Goal: Task Accomplishment & Management: Manage account settings

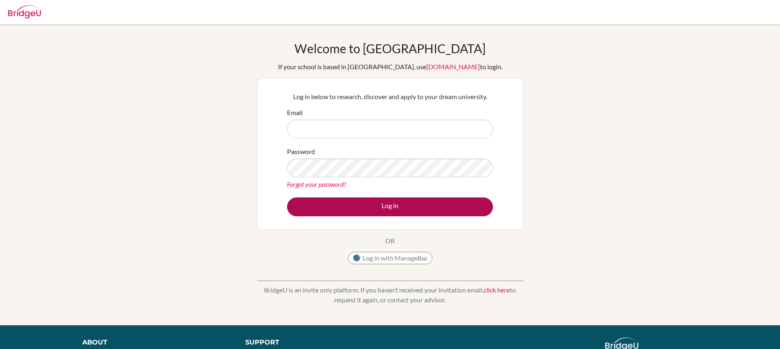
type input "[PERSON_NAME][EMAIL_ADDRESS][PERSON_NAME][DOMAIN_NAME]"
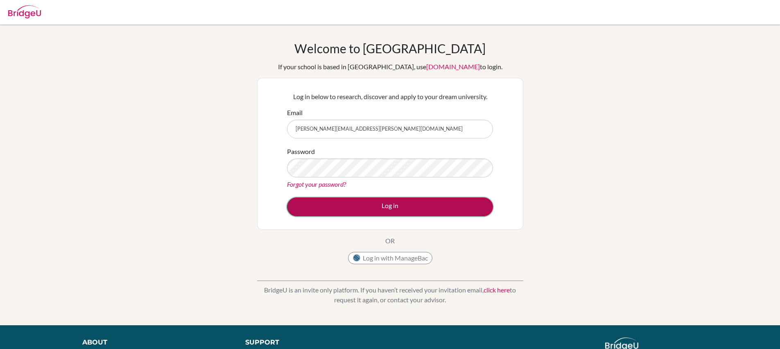
click at [388, 204] on button "Log in" at bounding box center [390, 206] width 206 height 19
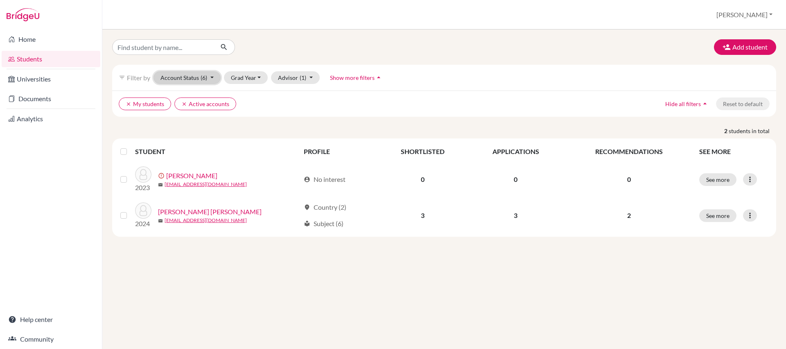
click at [213, 78] on button "Account Status (6)" at bounding box center [186, 77] width 67 height 13
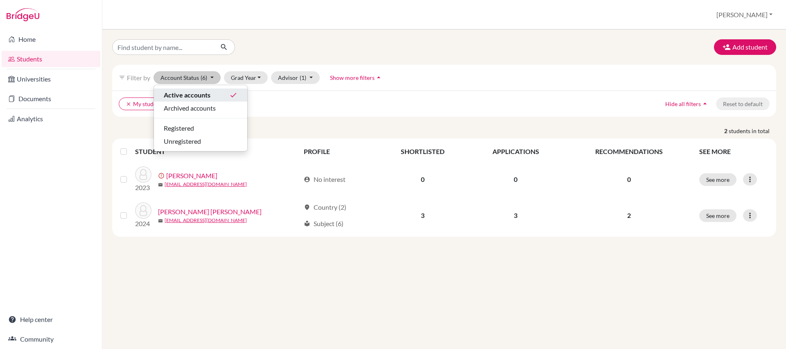
click at [215, 92] on div "Active accounts done" at bounding box center [201, 95] width 74 height 10
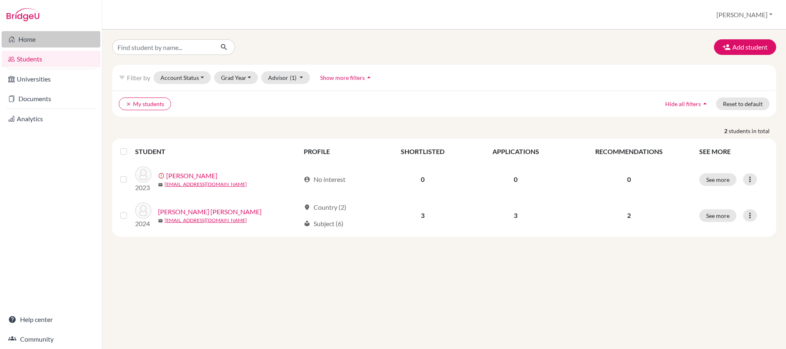
click at [30, 36] on link "Home" at bounding box center [51, 39] width 99 height 16
click at [201, 72] on button "Account Status" at bounding box center [181, 77] width 57 height 13
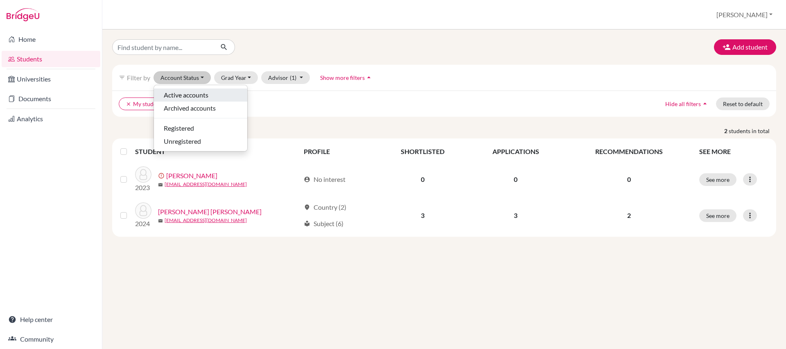
click at [197, 90] on span "Active accounts" at bounding box center [186, 95] width 45 height 10
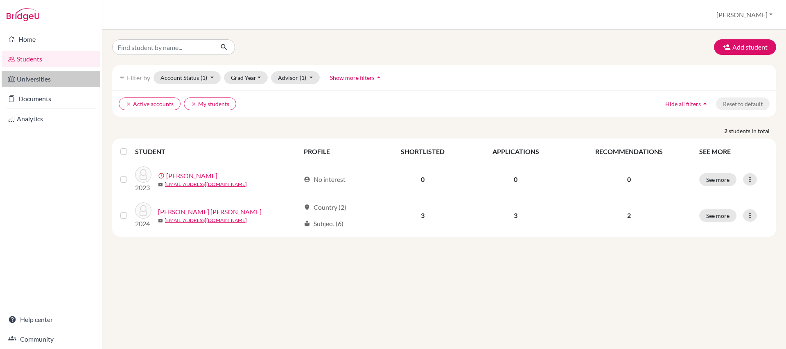
click at [29, 85] on link "Universities" at bounding box center [51, 79] width 99 height 16
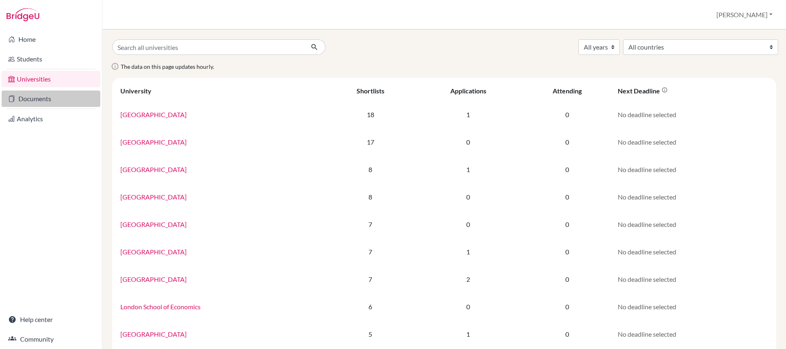
click at [39, 96] on link "Documents" at bounding box center [51, 98] width 99 height 16
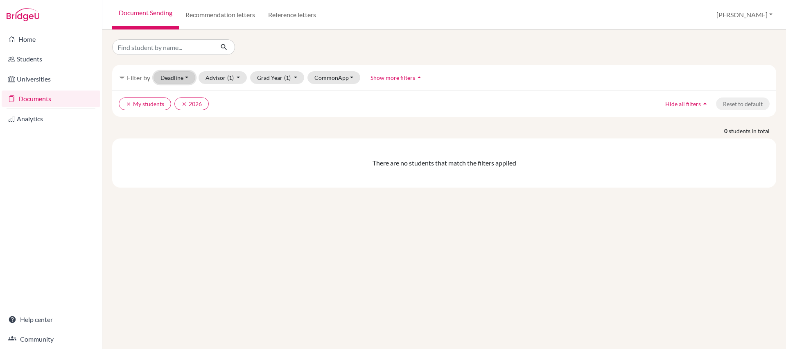
click at [175, 78] on button "Deadline - Select a date range Or double click for a single date selection Toda…" at bounding box center [174, 77] width 42 height 13
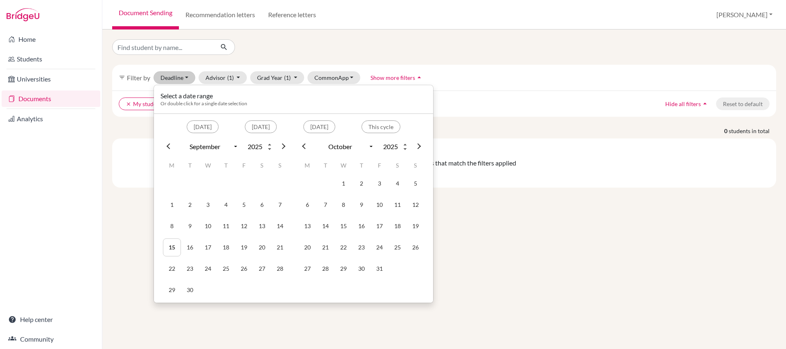
click at [158, 63] on div "filter_list Filter by Deadline - Select a date range Or double click for a sing…" at bounding box center [444, 113] width 664 height 148
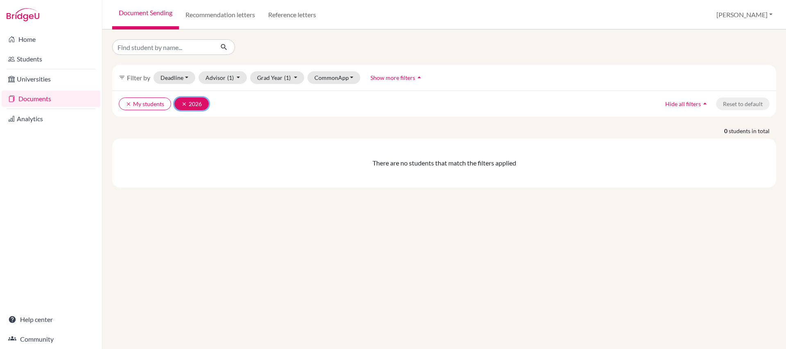
click at [184, 104] on icon "clear" at bounding box center [184, 104] width 6 height 6
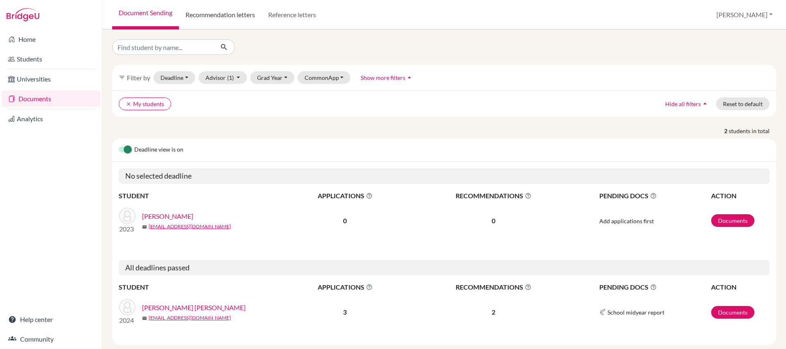
click at [236, 18] on link "Recommendation letters" at bounding box center [220, 14] width 83 height 29
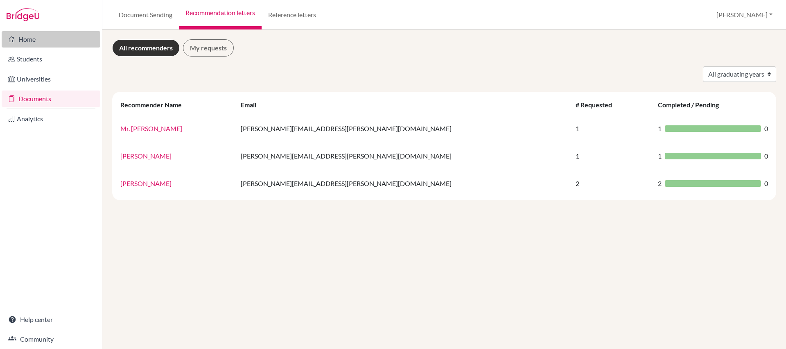
click at [51, 39] on link "Home" at bounding box center [51, 39] width 99 height 16
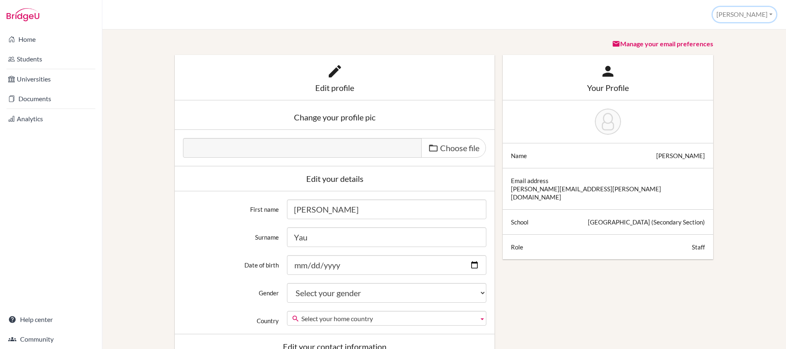
click at [759, 7] on button "[PERSON_NAME]" at bounding box center [744, 14] width 63 height 15
click at [743, 47] on link "School Settings" at bounding box center [743, 46] width 65 height 13
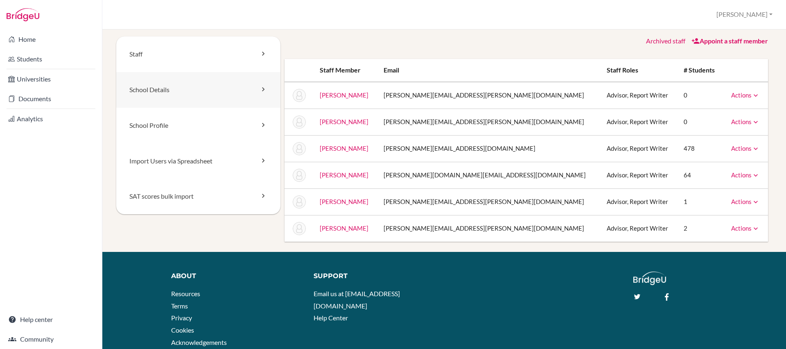
scroll to position [4, 0]
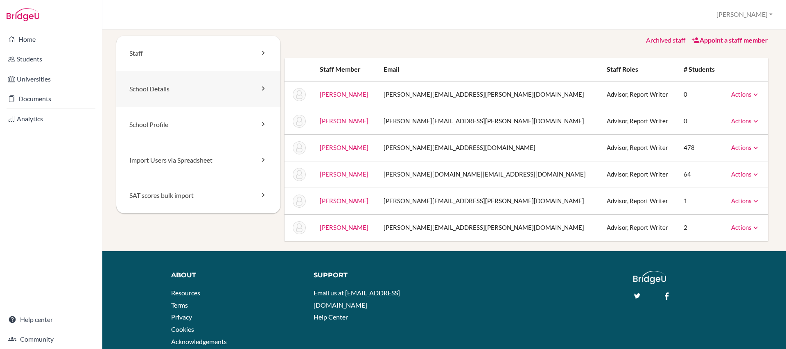
click at [200, 96] on link "School Details" at bounding box center [198, 89] width 164 height 36
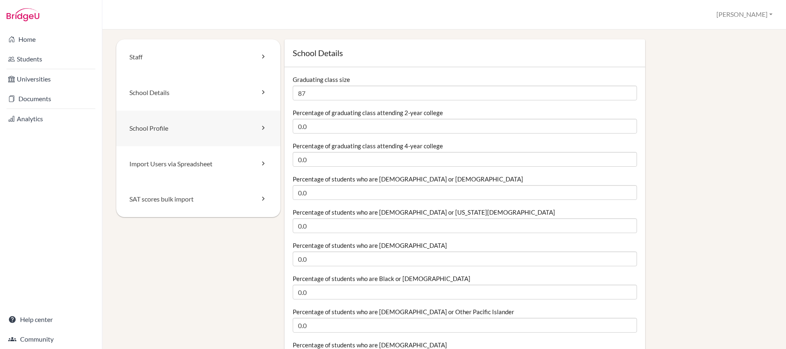
click at [196, 121] on link "School Profile" at bounding box center [198, 129] width 164 height 36
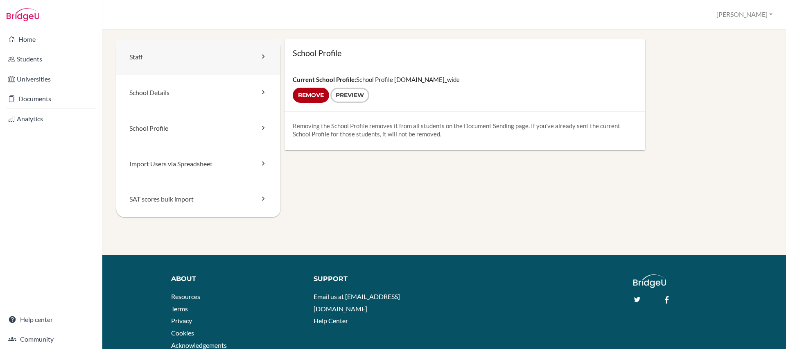
click at [245, 52] on link "Staff" at bounding box center [198, 57] width 164 height 36
